Goal: Information Seeking & Learning: Learn about a topic

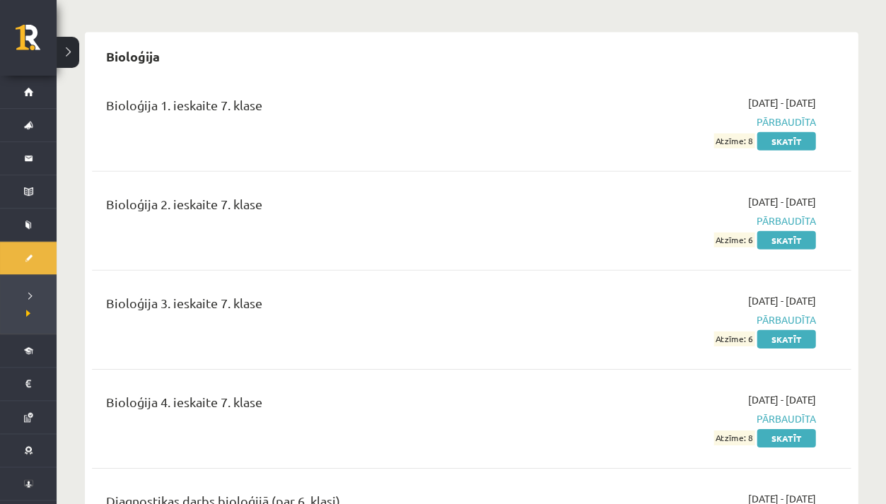
scroll to position [590, 0]
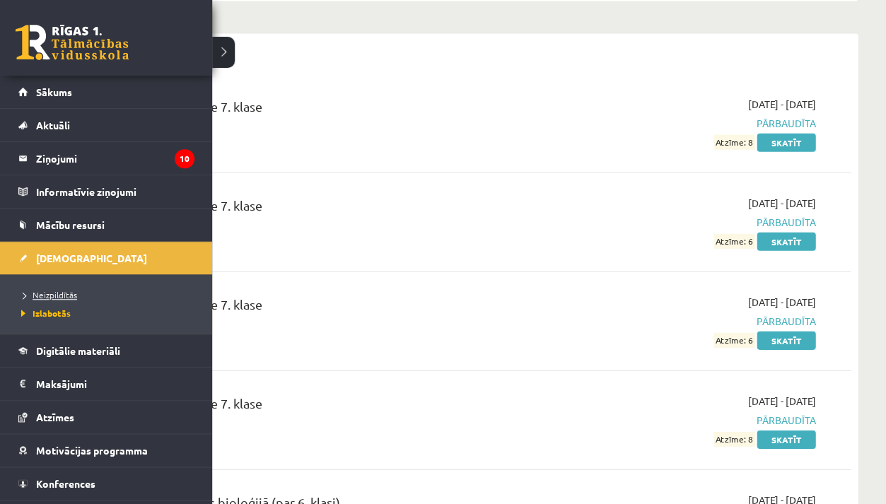
click at [33, 295] on span "Neizpildītās" at bounding box center [47, 294] width 59 height 11
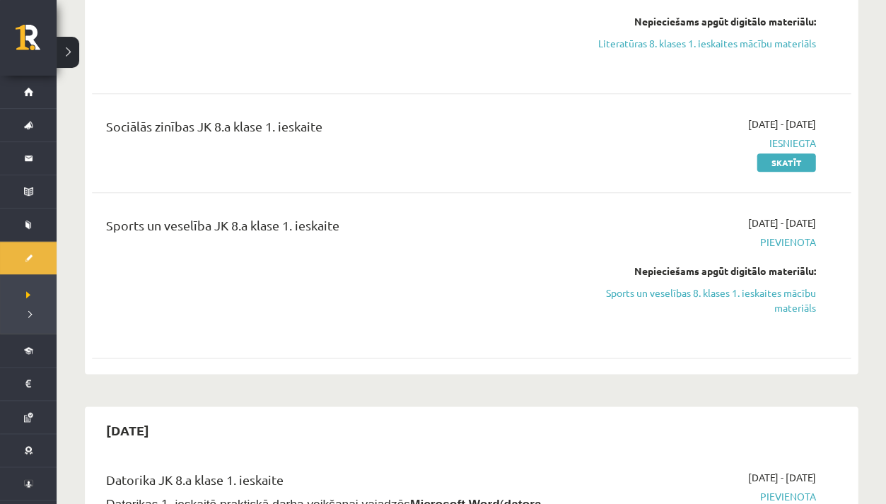
scroll to position [1149, 0]
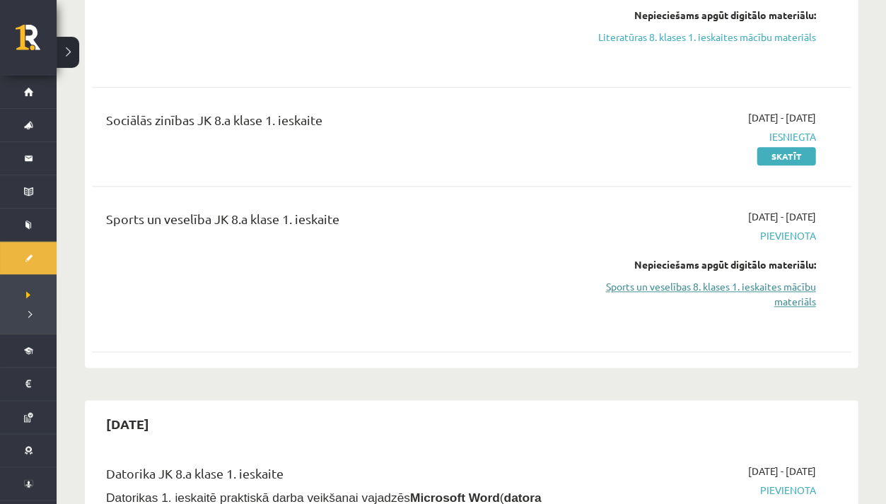
click at [649, 283] on link "Sports un veselības 8. klases 1. ieskaites mācību materiāls" at bounding box center [704, 294] width 222 height 30
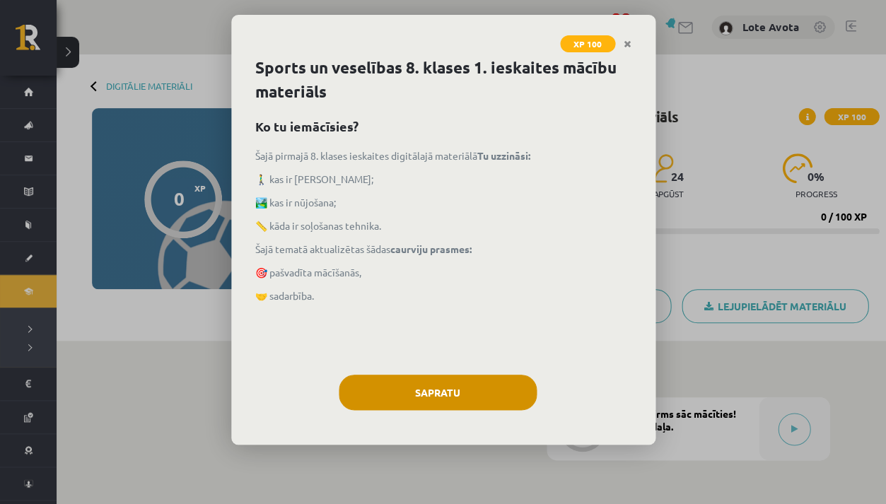
click at [499, 383] on button "Sapratu" at bounding box center [438, 392] width 198 height 35
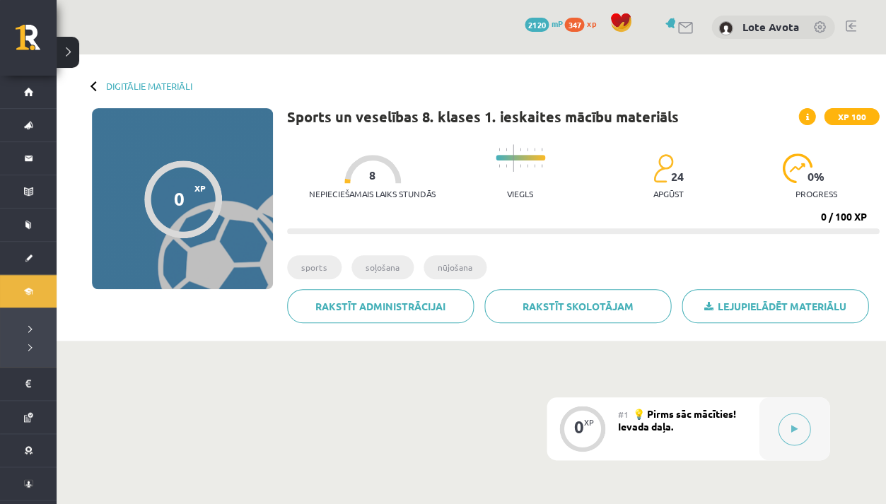
click at [661, 419] on span "💡 Pirms sāc mācīties! Ievada daļa." at bounding box center [677, 419] width 118 height 25
click at [768, 429] on div at bounding box center [794, 429] width 71 height 63
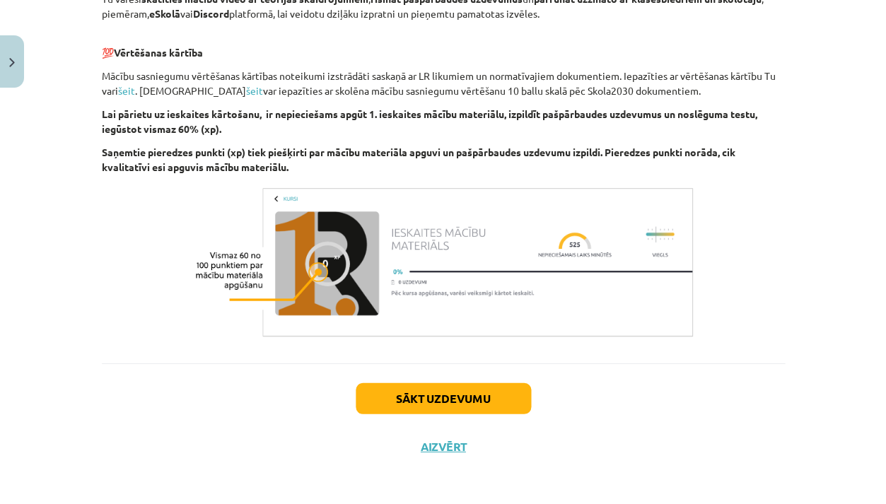
click at [448, 388] on button "Sākt uzdevumu" at bounding box center [443, 398] width 175 height 31
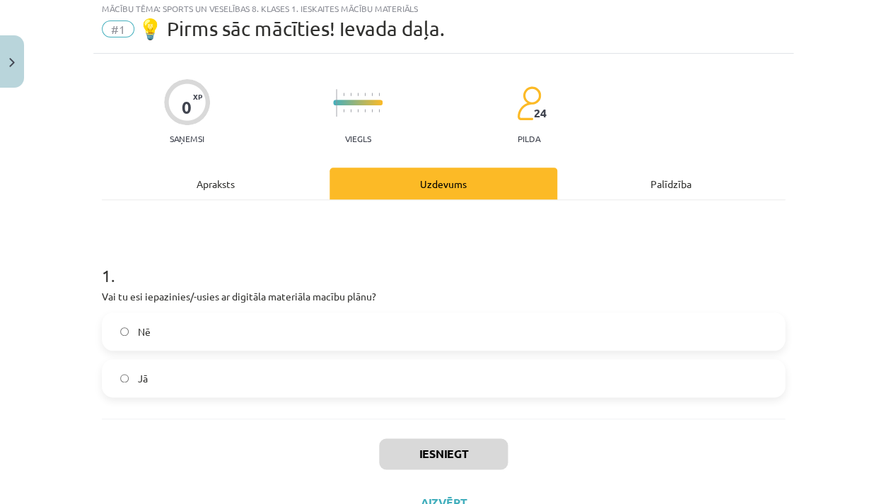
scroll to position [35, 0]
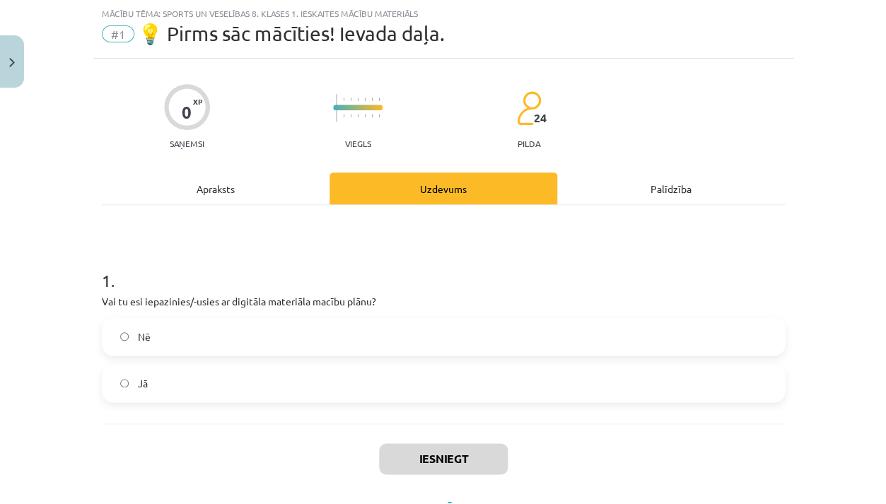
click at [462, 342] on label "Nē" at bounding box center [443, 336] width 680 height 35
click at [458, 439] on div "Iesniegt Aizvērt" at bounding box center [443, 473] width 683 height 99
click at [454, 379] on label "Jā" at bounding box center [443, 383] width 680 height 35
click at [460, 448] on button "Iesniegt" at bounding box center [443, 459] width 129 height 31
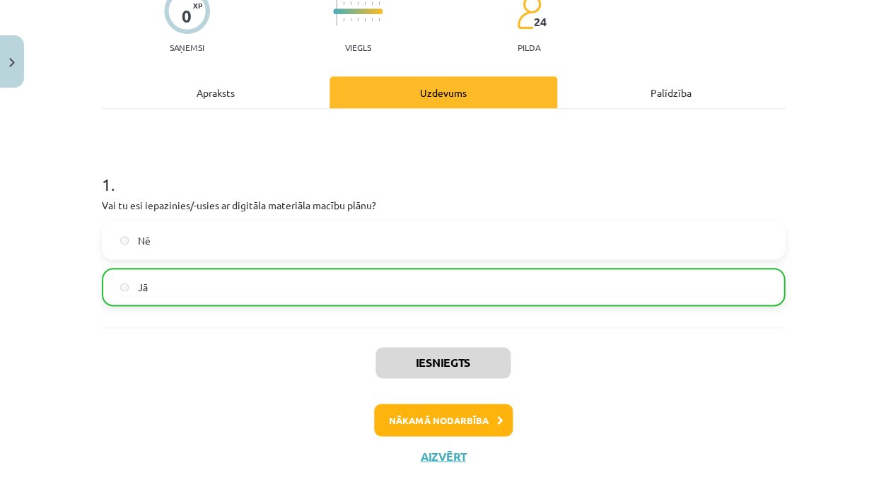
click at [458, 423] on button "Nākamā nodarbība" at bounding box center [443, 420] width 139 height 33
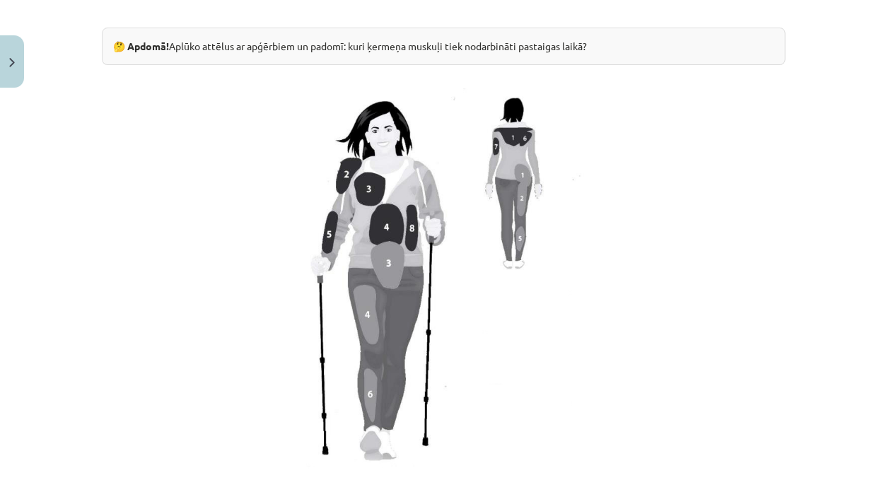
scroll to position [1094, 0]
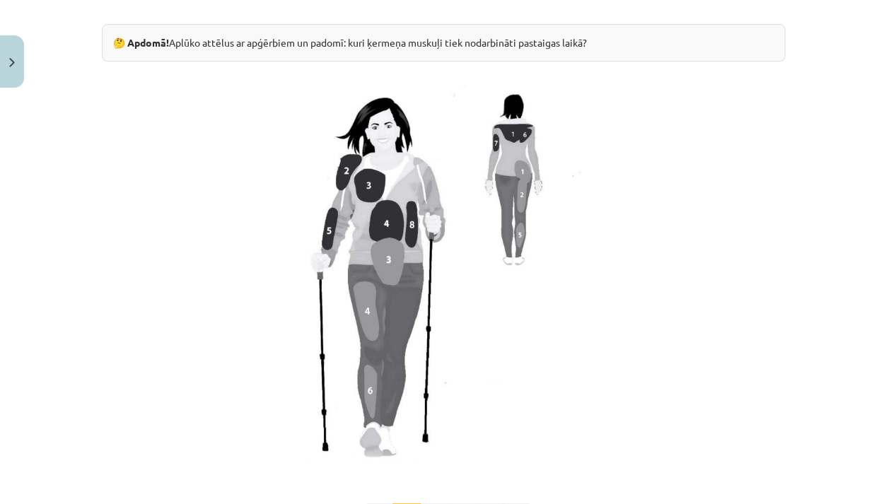
click at [396, 257] on img at bounding box center [443, 278] width 283 height 387
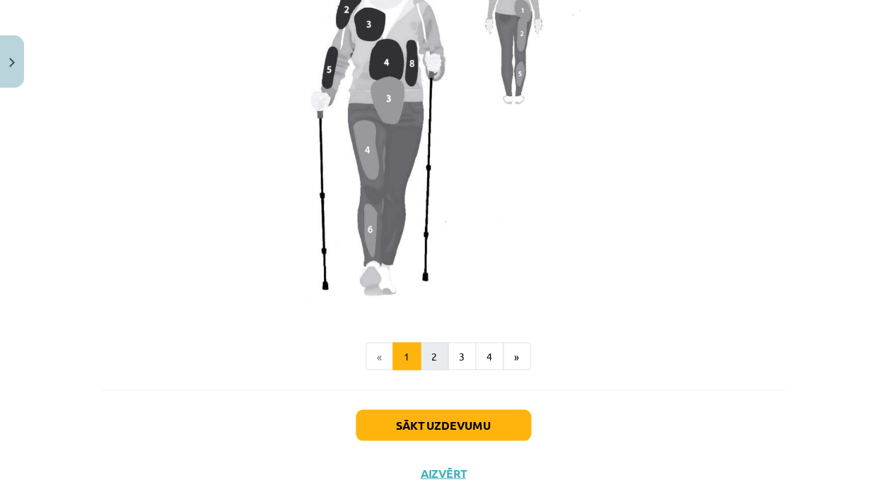
click at [425, 349] on button "2" at bounding box center [434, 356] width 28 height 28
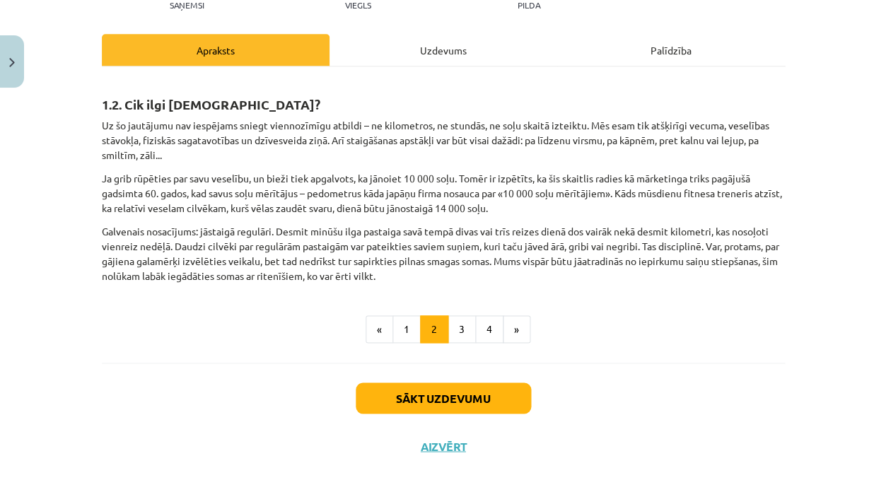
scroll to position [156, 0]
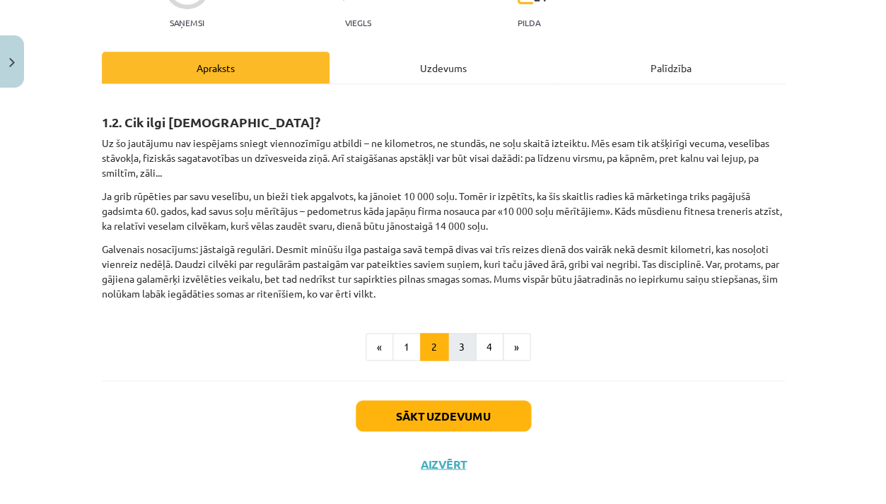
click at [465, 346] on button "3" at bounding box center [462, 347] width 28 height 28
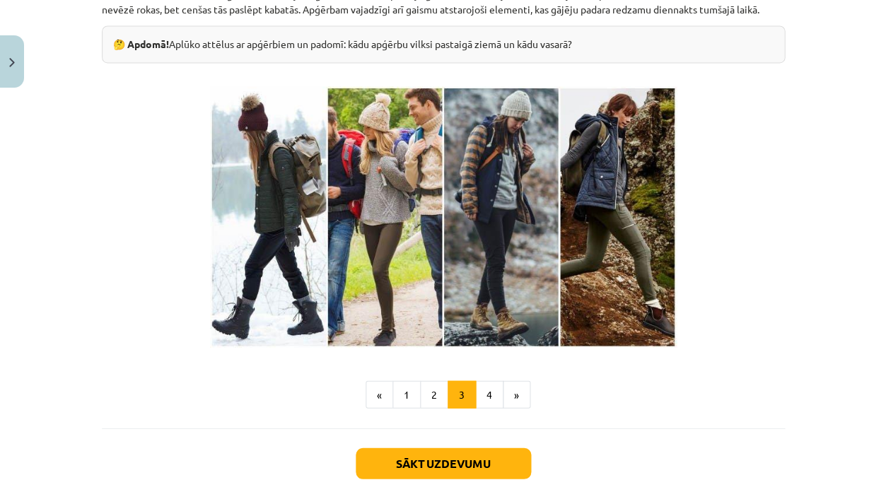
scroll to position [402, 0]
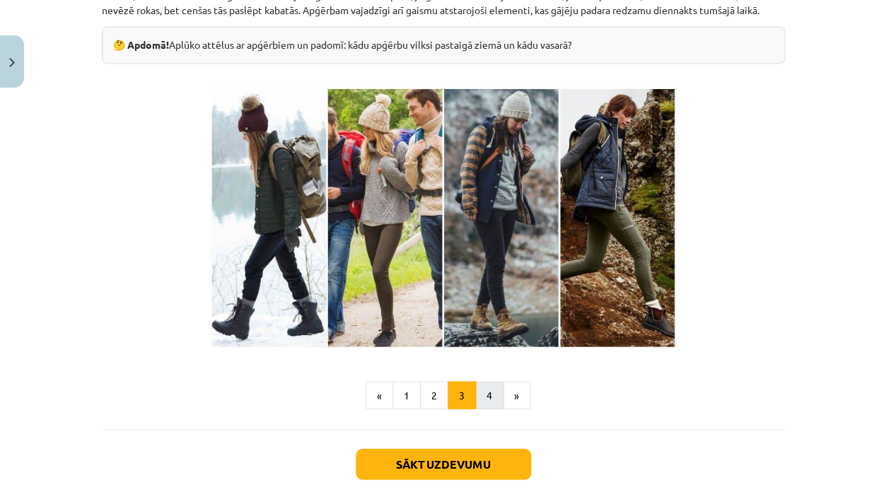
click at [488, 410] on button "4" at bounding box center [489, 395] width 28 height 28
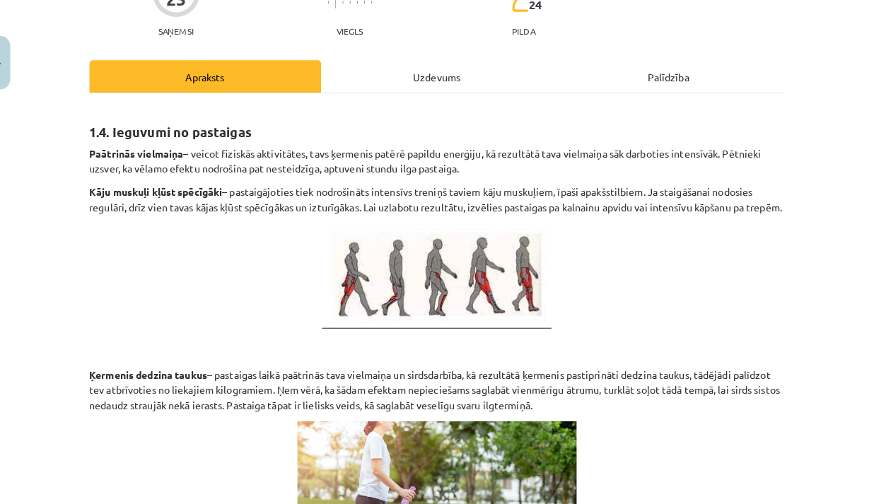
scroll to position [156, 0]
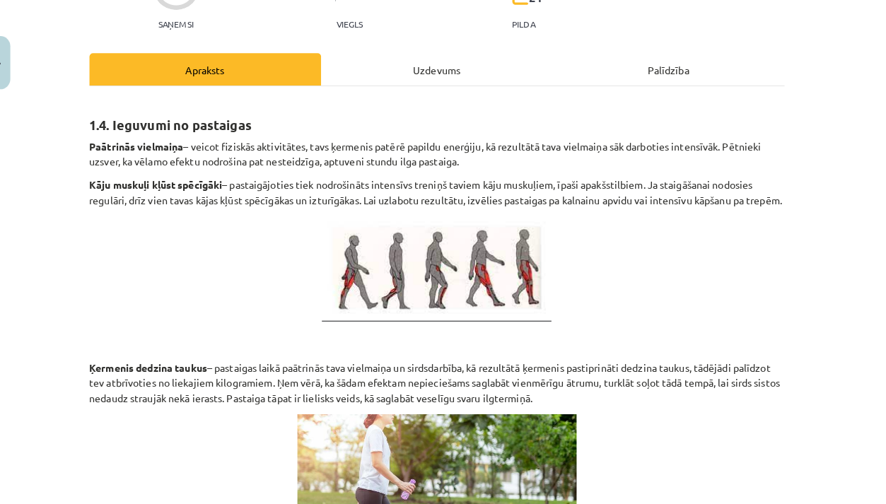
drag, startPoint x: 87, startPoint y: 137, endPoint x: 167, endPoint y: 204, distance: 104.0
copy div "Paātrinās vielmaiņa – veicot fiziskās aktivitātes, tavs ķermenis patērē papildu…"
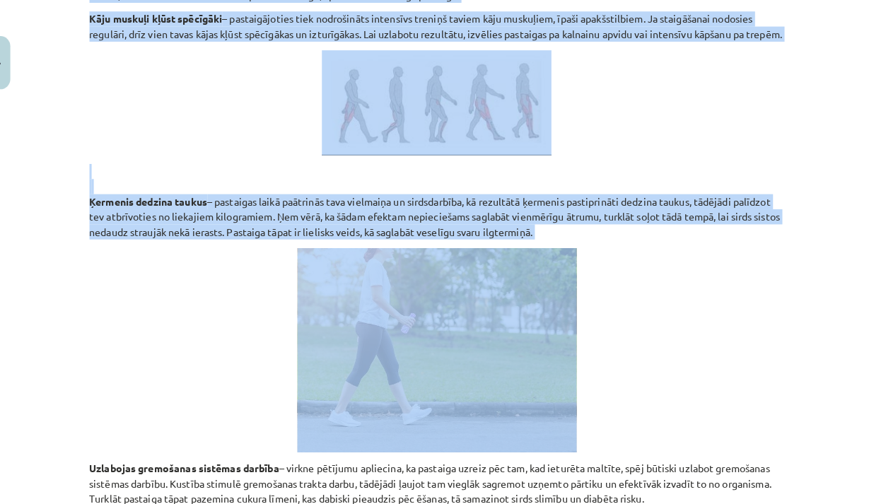
drag, startPoint x: 71, startPoint y: 213, endPoint x: 262, endPoint y: 266, distance: 198.2
click at [265, 266] on div "Mācību tēma: Sports un veselības 8. klases 1. ieskaites mācību materiāls #2 🔍 1…" at bounding box center [443, 252] width 886 height 504
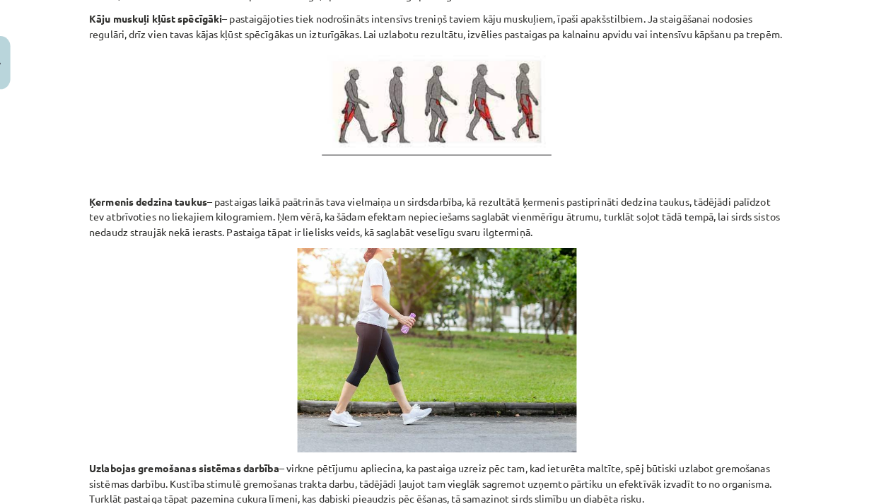
click at [195, 307] on p at bounding box center [443, 344] width 683 height 201
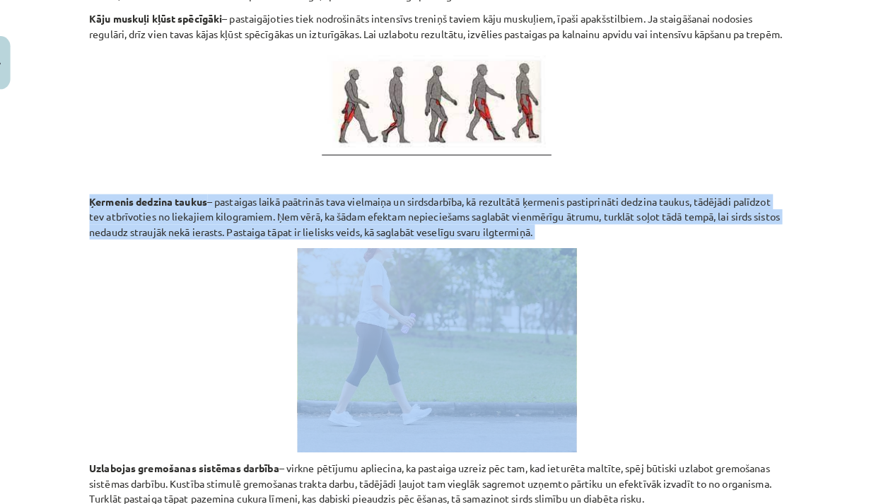
drag, startPoint x: 83, startPoint y: 209, endPoint x: 431, endPoint y: 259, distance: 351.6
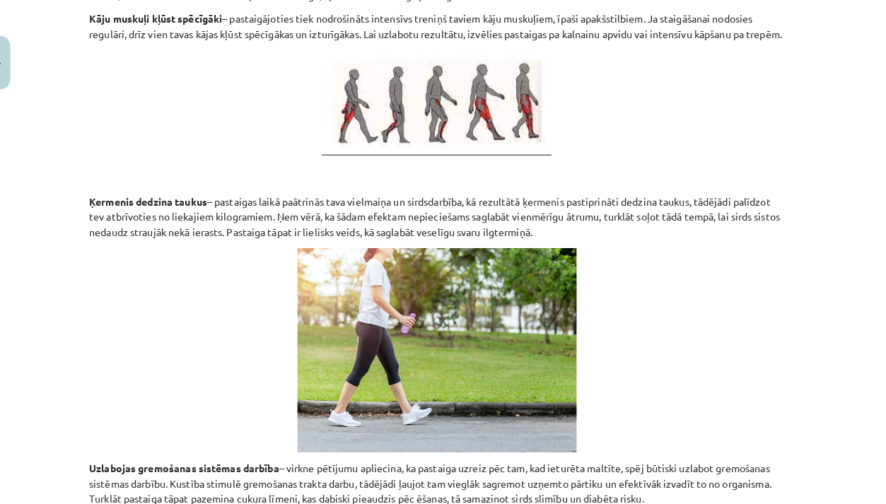
click at [180, 153] on p at bounding box center [443, 101] width 683 height 103
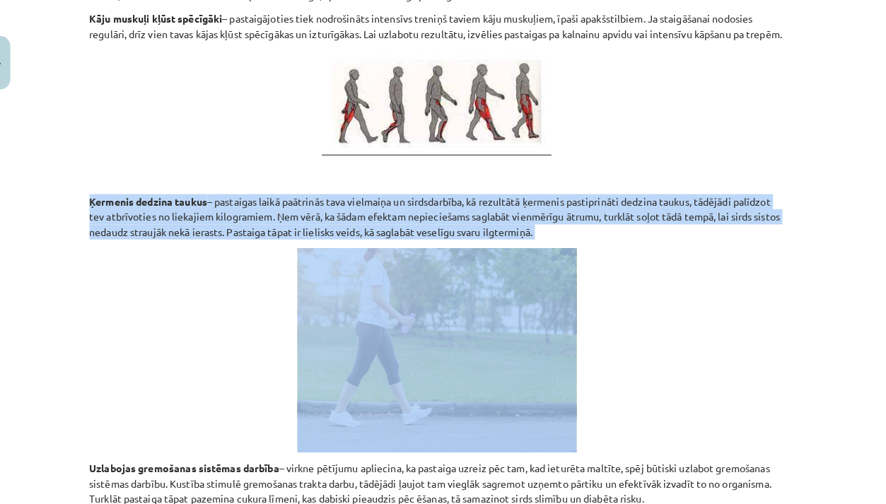
drag, startPoint x: 86, startPoint y: 204, endPoint x: 417, endPoint y: 269, distance: 336.7
copy div "Ķermenis dedzina taukus – pastaigas laikā paātrinās tava vielmaiņa un sirdsdarb…"
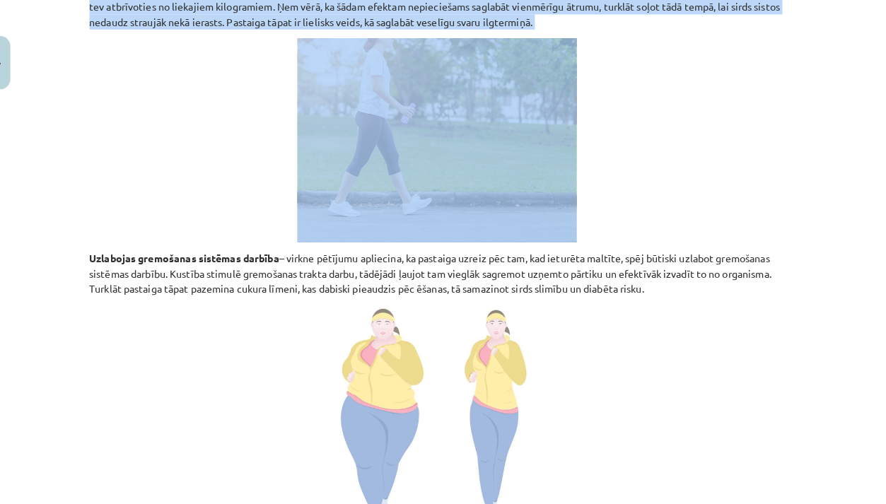
scroll to position [542, 0]
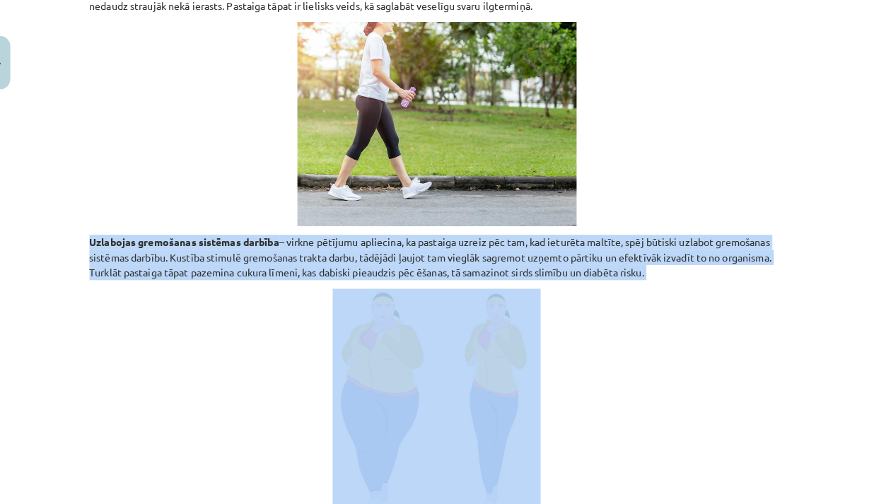
drag, startPoint x: 84, startPoint y: 243, endPoint x: 144, endPoint y: 301, distance: 83.5
copy div "Uzlabojas gremošanas sistēmas darbība – virkne pētījumu apliecina, ka pastaiga …"
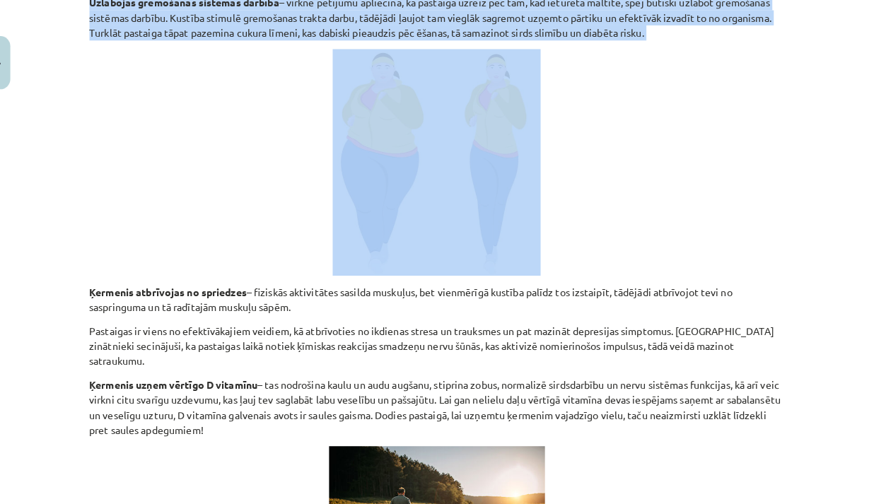
scroll to position [816, 0]
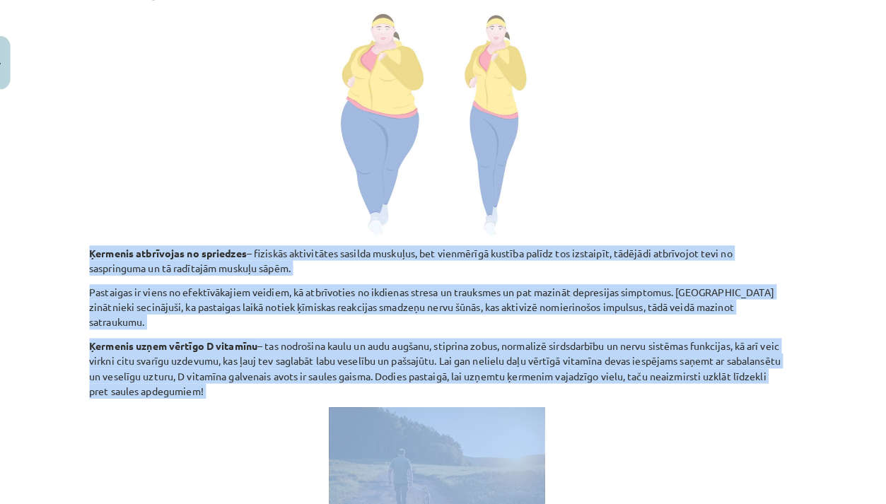
drag, startPoint x: 86, startPoint y: 251, endPoint x: 146, endPoint y: 415, distance: 174.5
click at [146, 415] on div "25 XP Saņemsi Viegls 24 pilda Apraksts Uzdevums Palīdzība 1.4. Ieguvumi no past…" at bounding box center [443, 354] width 700 height 2150
copy div "Ķermenis atbrīvojas no spriedzes – fiziskās aktivitātes sasilda muskuļus, bet v…"
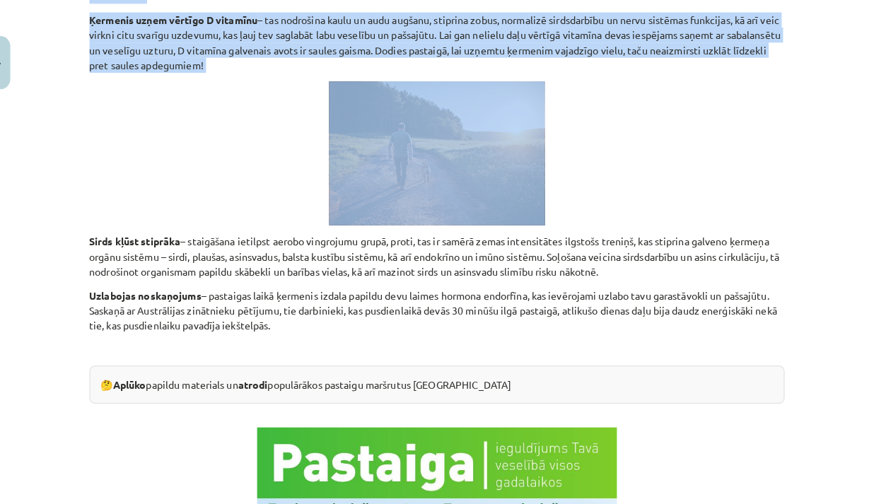
scroll to position [1150, 0]
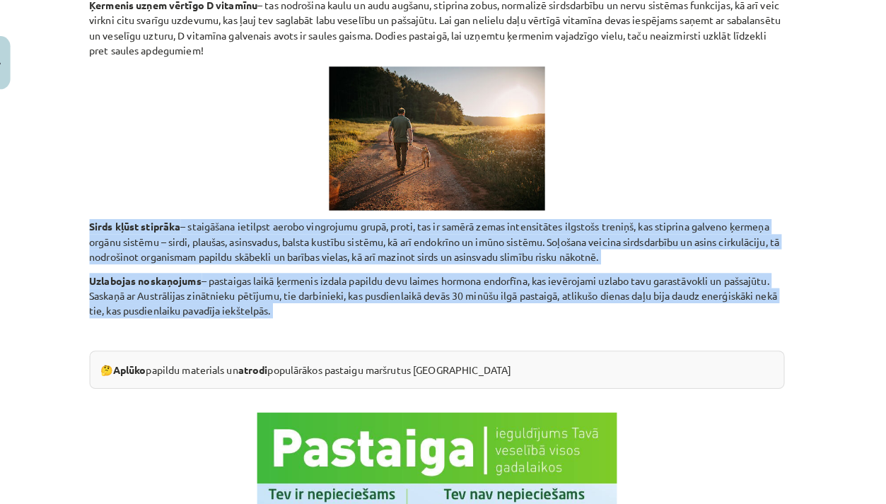
drag, startPoint x: 86, startPoint y: 232, endPoint x: 121, endPoint y: 329, distance: 102.9
click at [121, 329] on div "25 XP Saņemsi Viegls 24 pilda Apraksts Uzdevums Palīdzība 1.4. Ieguvumi no past…" at bounding box center [443, 19] width 700 height 2150
copy div "Sirds kļūst stiprāka – staigāšana ietilpst aerobo vingrojumu grupā, proti, tas …"
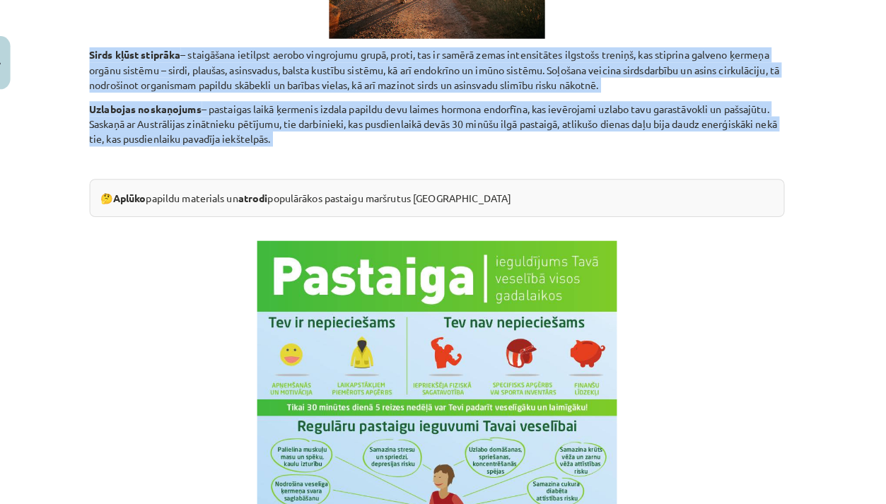
scroll to position [1316, 0]
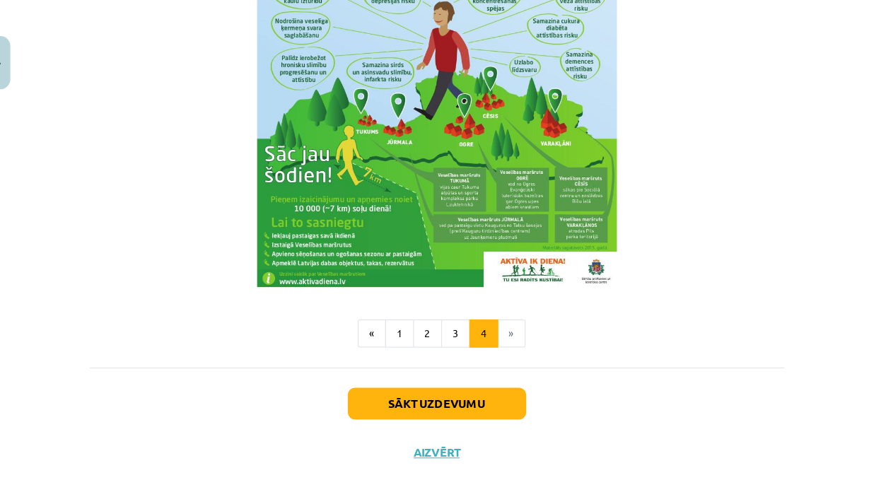
click at [442, 415] on div "Sākt uzdevumu Aizvērt" at bounding box center [443, 410] width 683 height 99
click at [446, 397] on button "Sākt uzdevumu" at bounding box center [443, 396] width 175 height 31
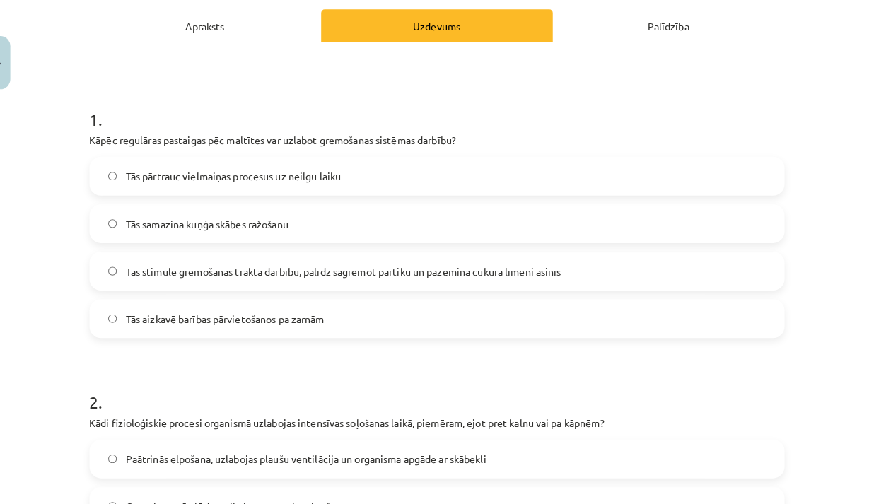
scroll to position [199, 0]
click at [417, 284] on div "Tās stimulē gremošanas trakta darbību, palīdz sagremot pārtiku un pazemina cuku…" at bounding box center [443, 267] width 683 height 38
click at [421, 274] on label "Tās stimulē gremošanas trakta darbību, palīdz sagremot pārtiku un pazemina cuku…" at bounding box center [443, 266] width 680 height 35
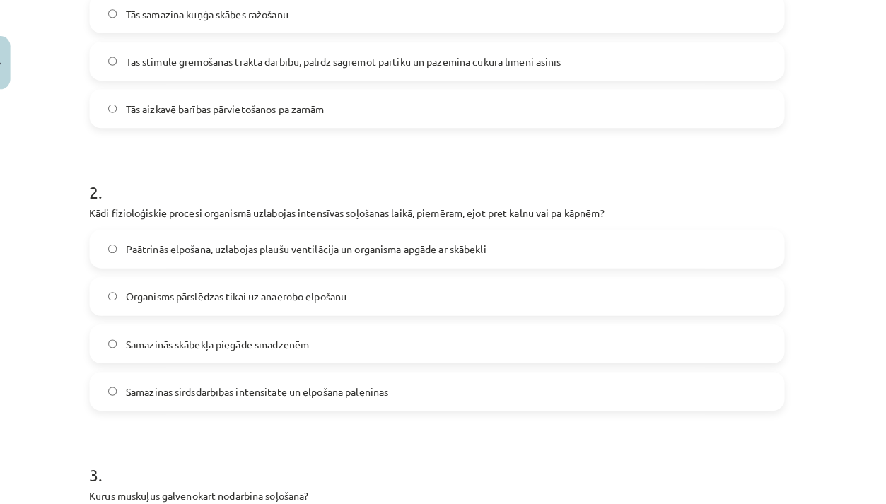
scroll to position [405, 0]
click at [409, 257] on label "Paātrinās elpošana, uzlabojas plaušu ventilācija un organisma apgāde ar skābekli" at bounding box center [443, 244] width 680 height 35
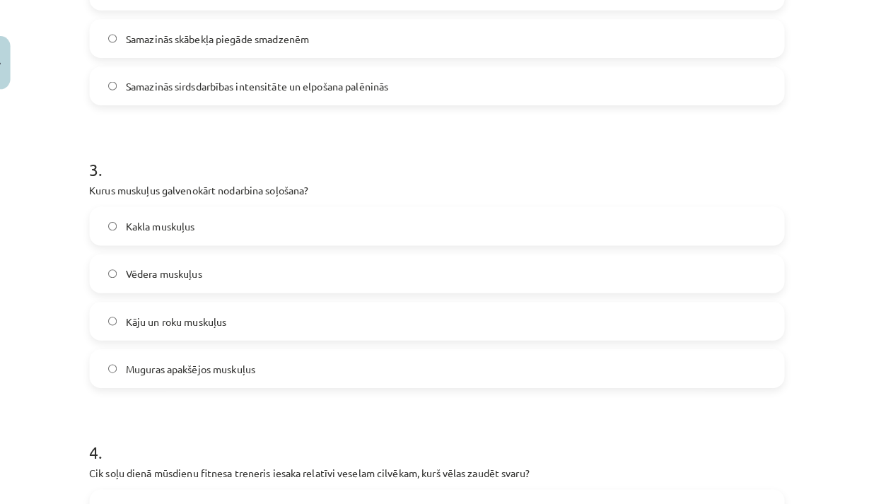
scroll to position [721, 0]
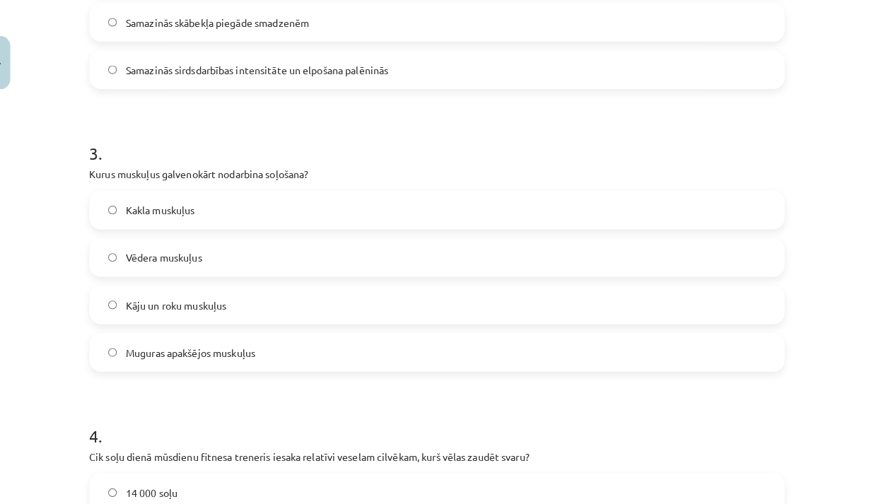
click at [404, 306] on label "Kāju un roku muskuļus" at bounding box center [443, 299] width 680 height 35
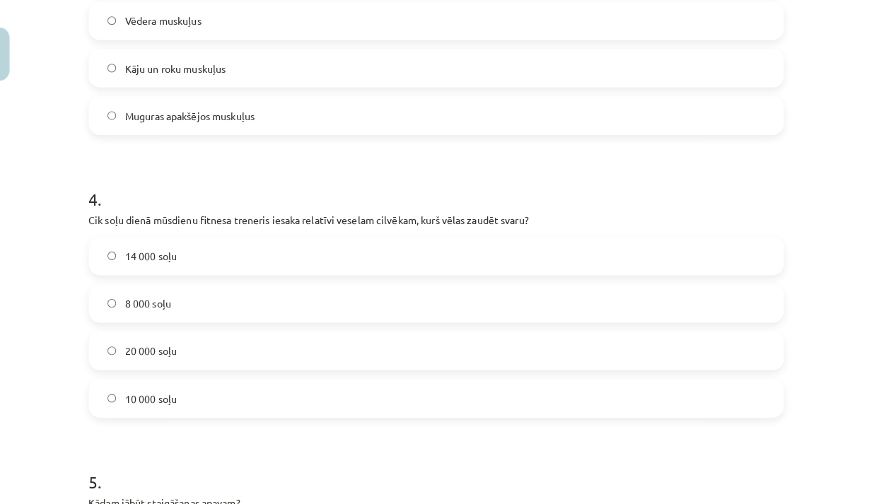
scroll to position [0, 0]
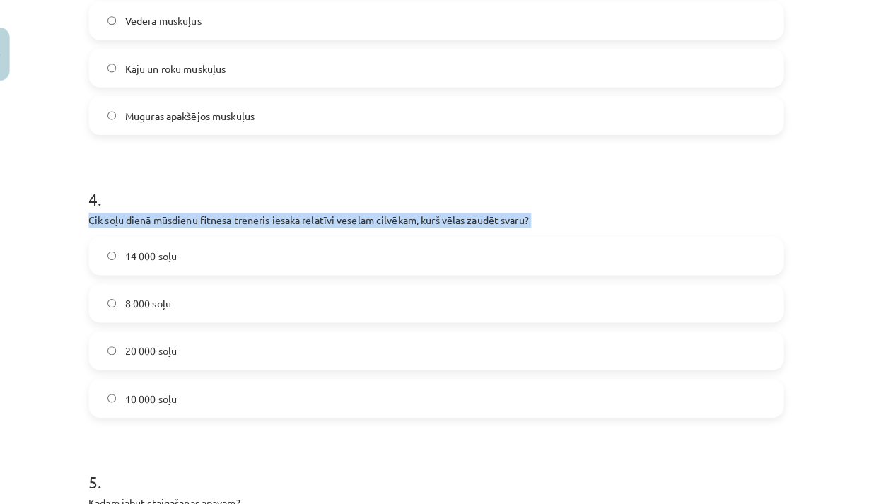
drag, startPoint x: 88, startPoint y: 216, endPoint x: 497, endPoint y: 226, distance: 409.7
click at [497, 226] on div "4 . Cik soļu dienā mūsdienu fitnesa treneris iesaka relatīvi veselam cilvēkam, …" at bounding box center [443, 295] width 683 height 250
copy div "Cik soļu dienā mūsdienu fitnesa treneris iesaka relatīvi veselam cilvēkam, kurš…"
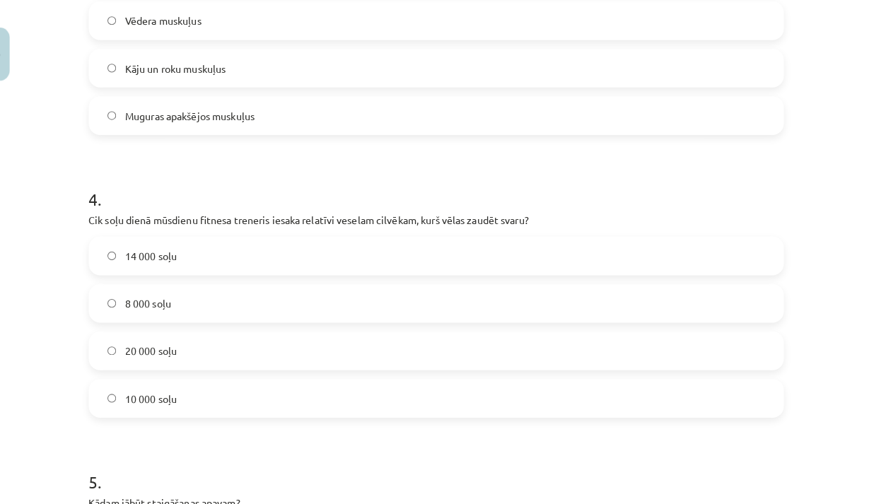
click at [369, 255] on label "14 000 soļu" at bounding box center [443, 260] width 680 height 35
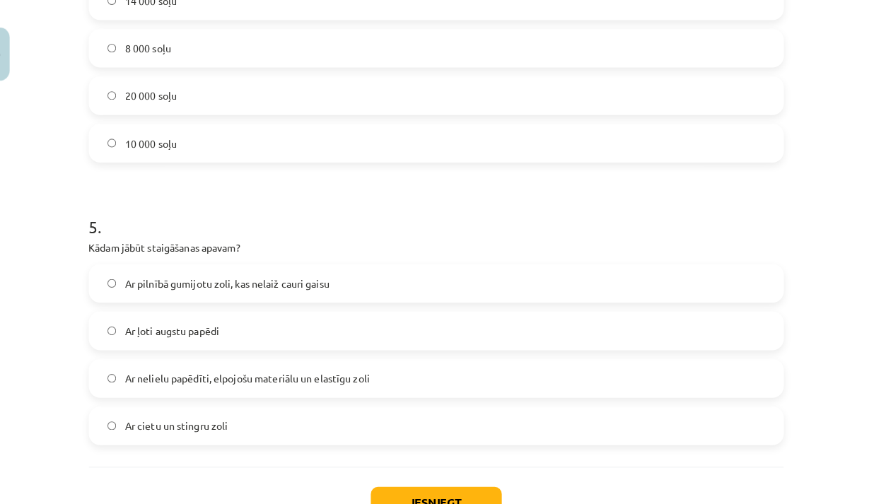
scroll to position [1196, 0]
click at [369, 382] on label "Ar nelielu papēdīti, elpojošu materiālu un elastīgu zoli" at bounding box center [443, 381] width 680 height 35
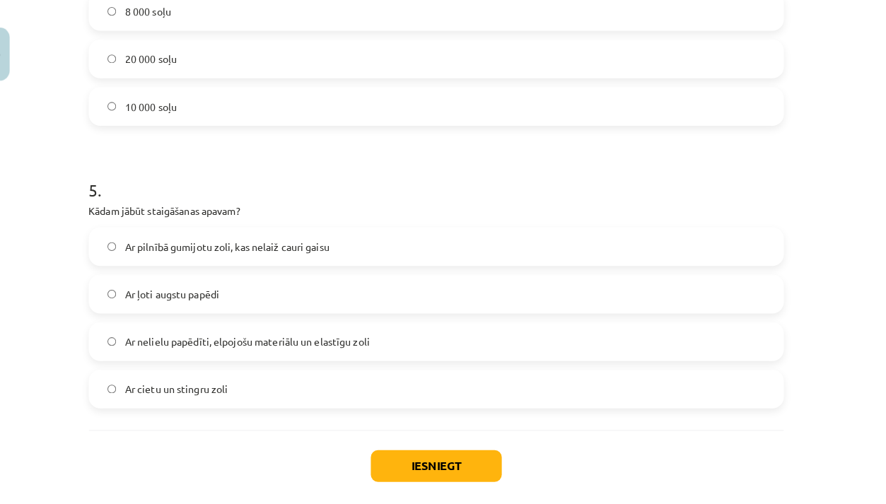
scroll to position [1240, 0]
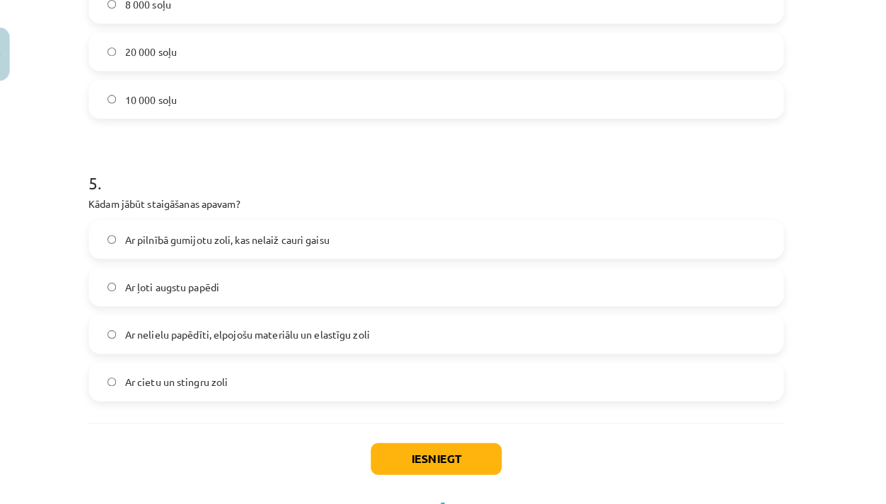
click at [441, 444] on button "Iesniegt" at bounding box center [443, 459] width 129 height 31
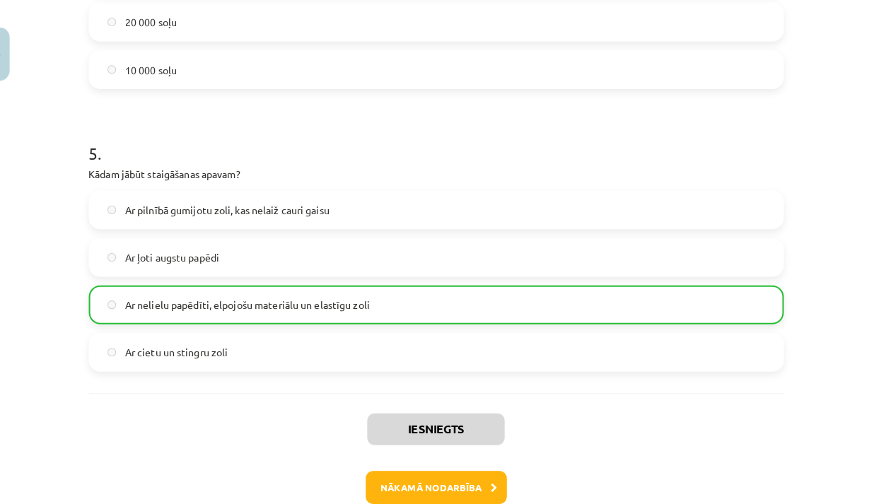
scroll to position [1272, 0]
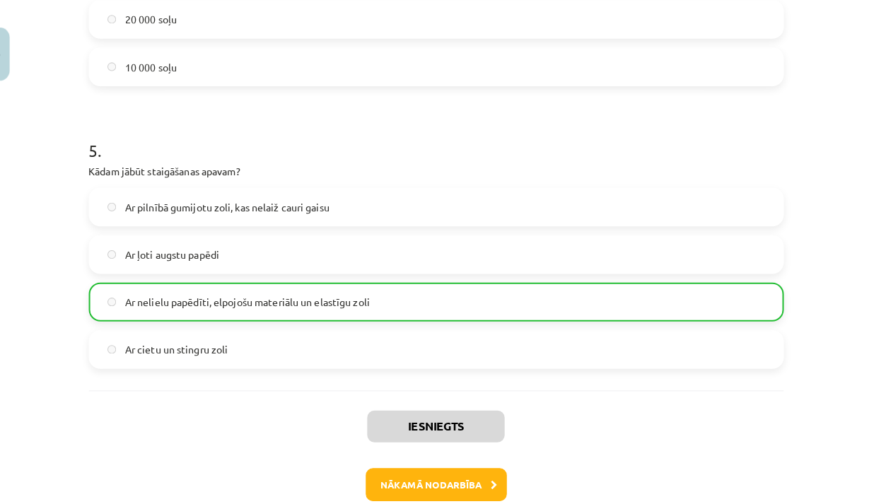
click at [437, 475] on button "Nākamā nodarbība" at bounding box center [443, 485] width 139 height 33
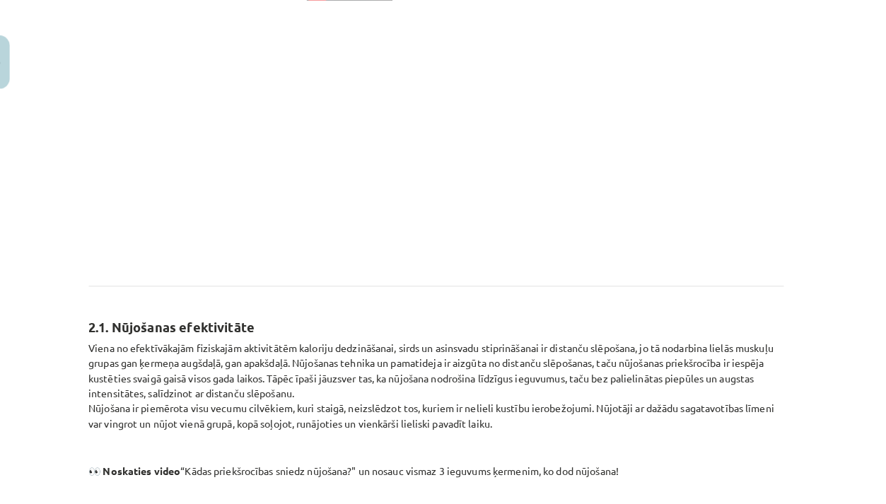
scroll to position [456, 0]
